Goal: Browse casually: Explore the website without a specific task or goal

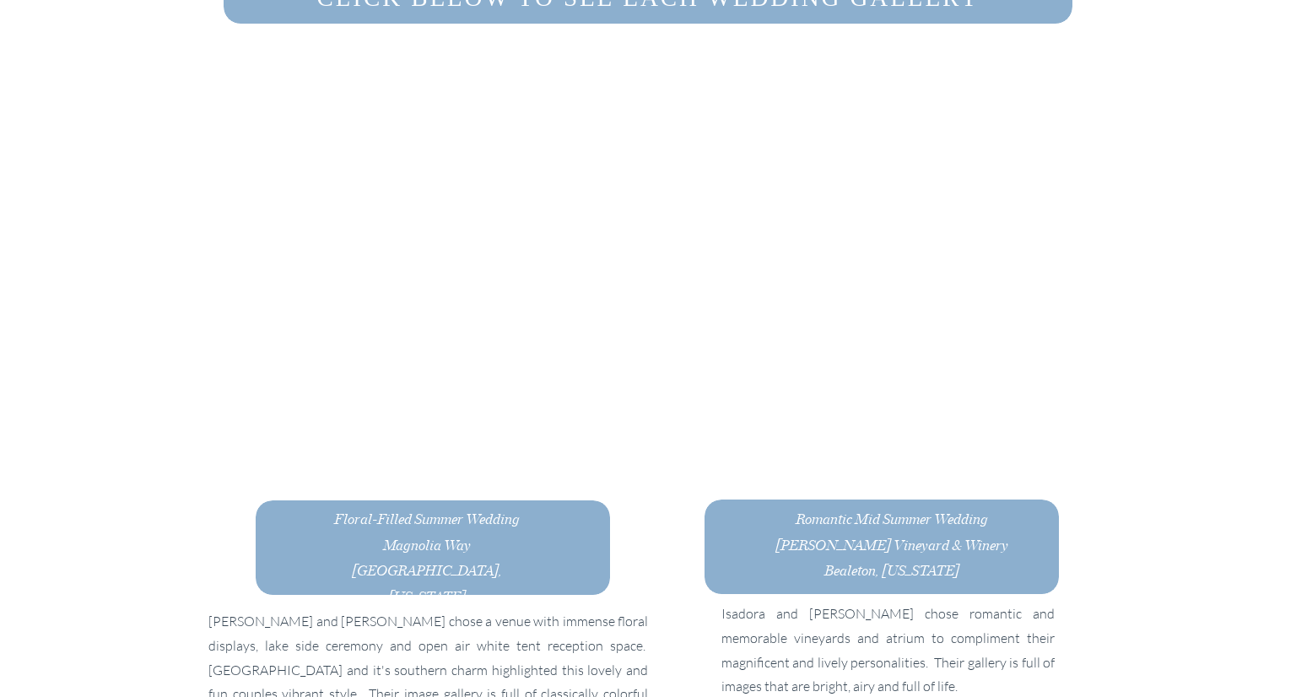
scroll to position [3027, 0]
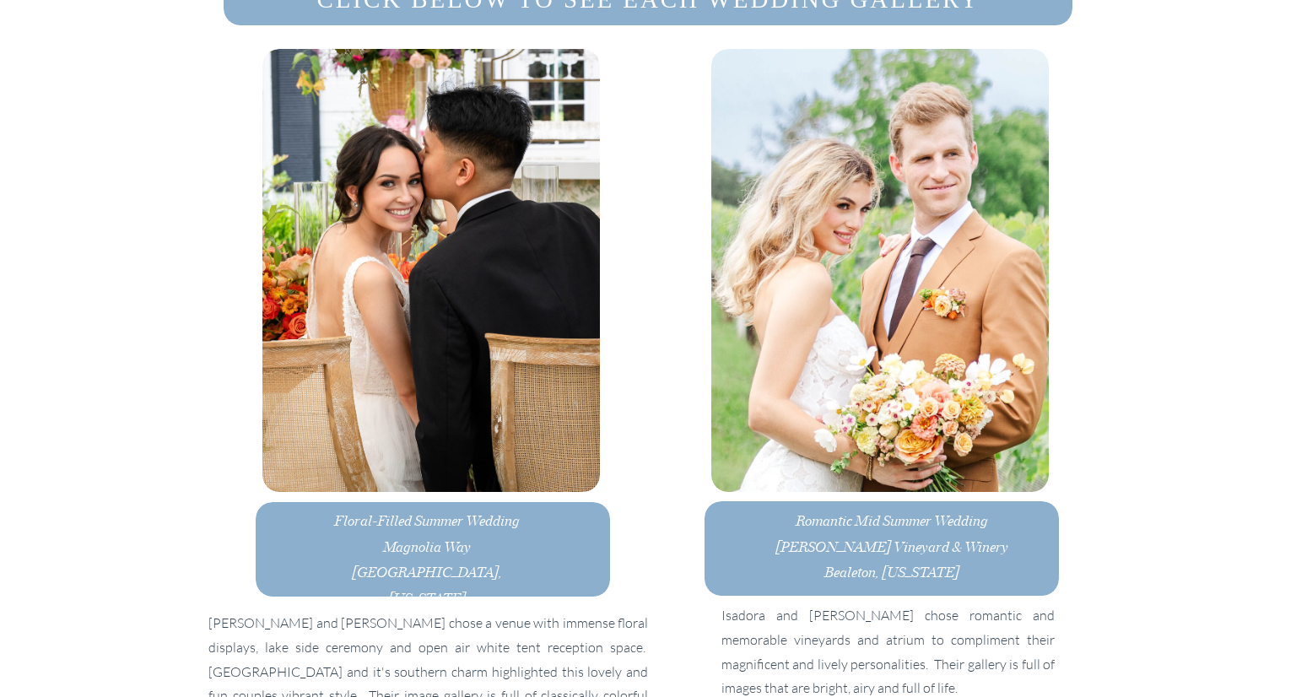
click at [476, 548] on h3 "Floral-Filled Summer Wedding Magnolia Way Eastover, South Carolina" at bounding box center [427, 546] width 190 height 78
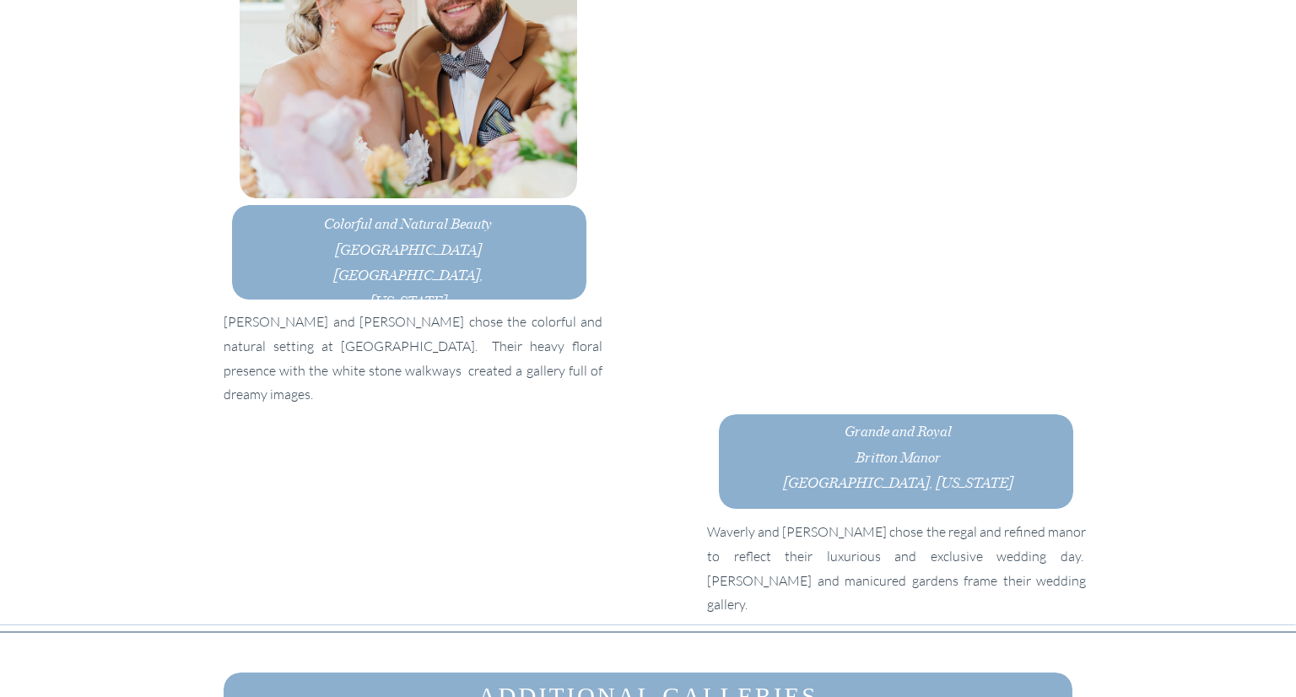
scroll to position [4506, 0]
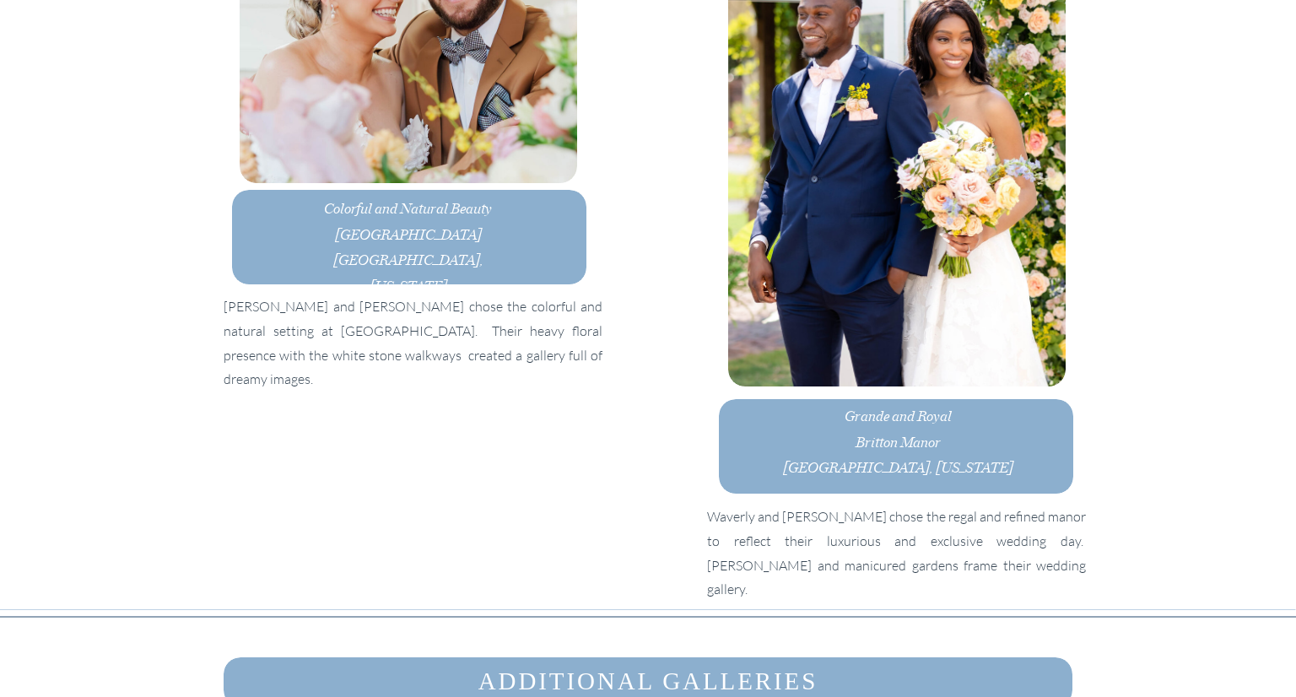
click at [862, 442] on h3 "Grande and Royal Britton Manor La Grange, North Carolina" at bounding box center [897, 444] width 255 height 84
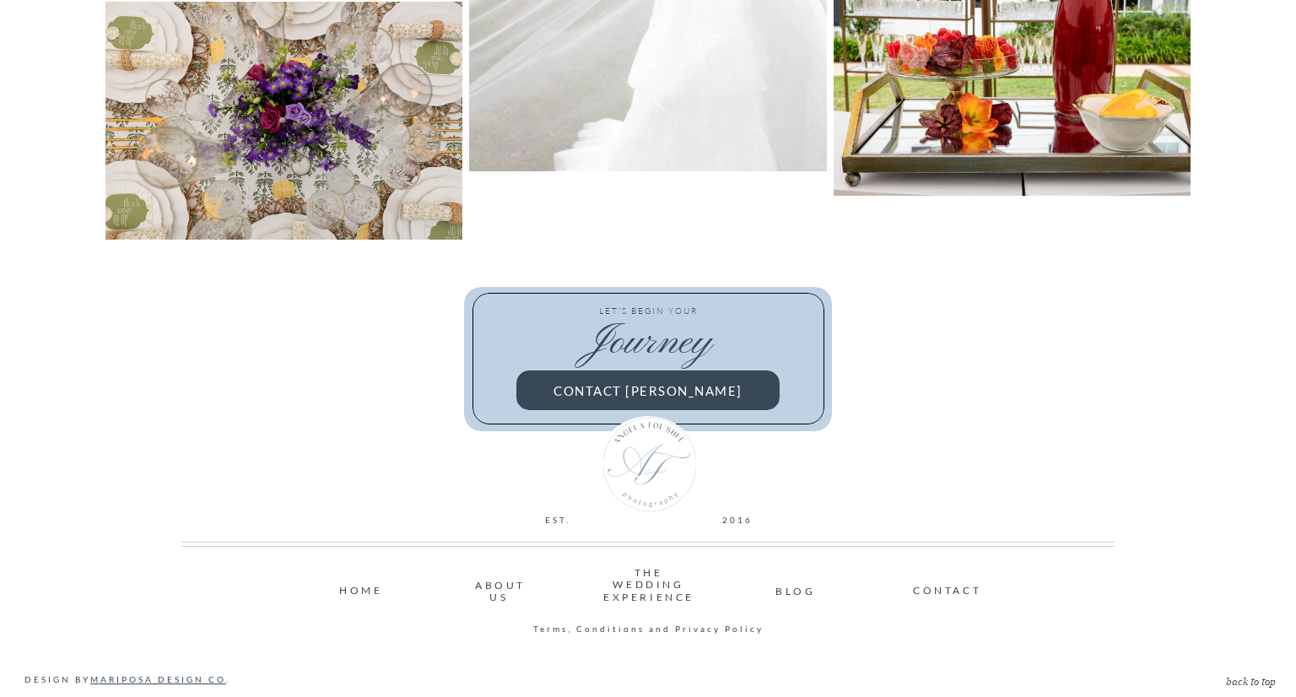
scroll to position [3298, 0]
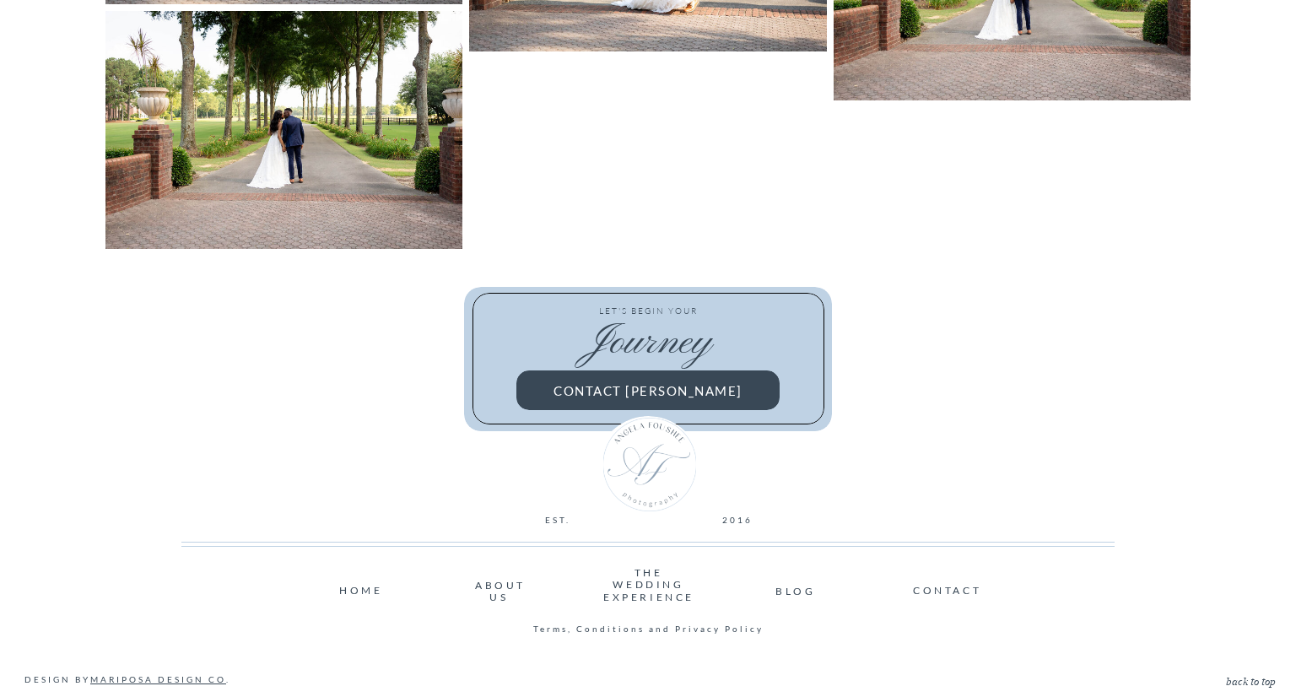
scroll to position [2926, 0]
